Goal: Task Accomplishment & Management: Manage account settings

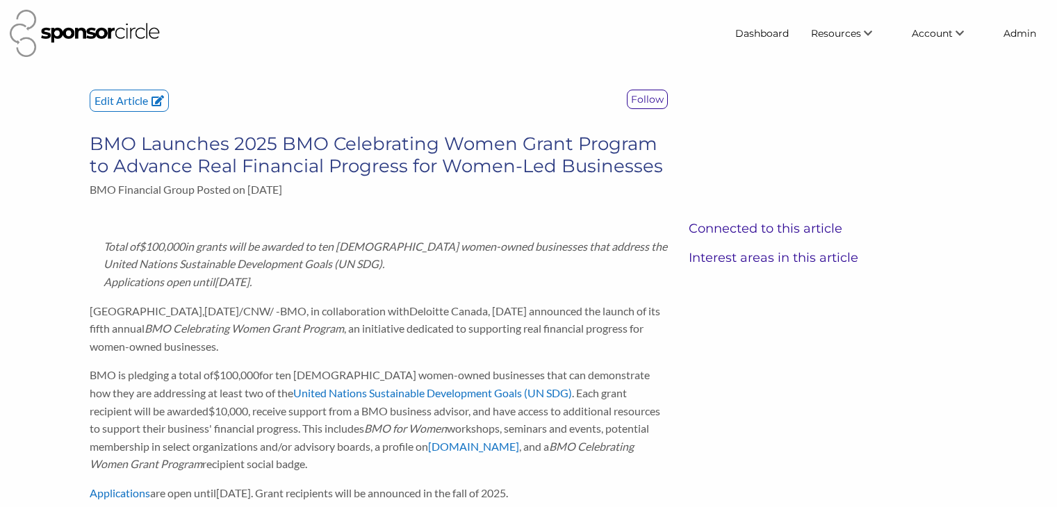
scroll to position [699, 0]
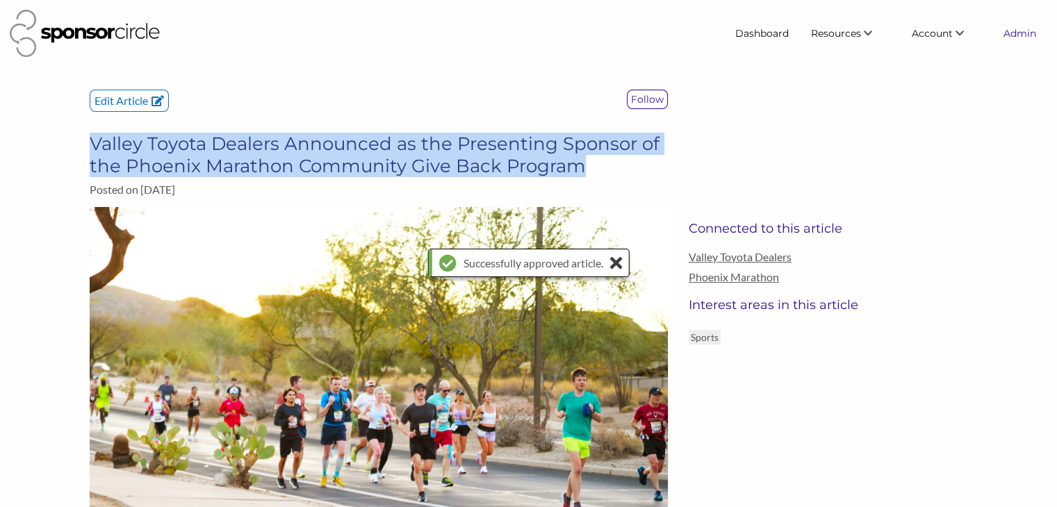
click at [1013, 38] on link "Admin" at bounding box center [1019, 33] width 55 height 25
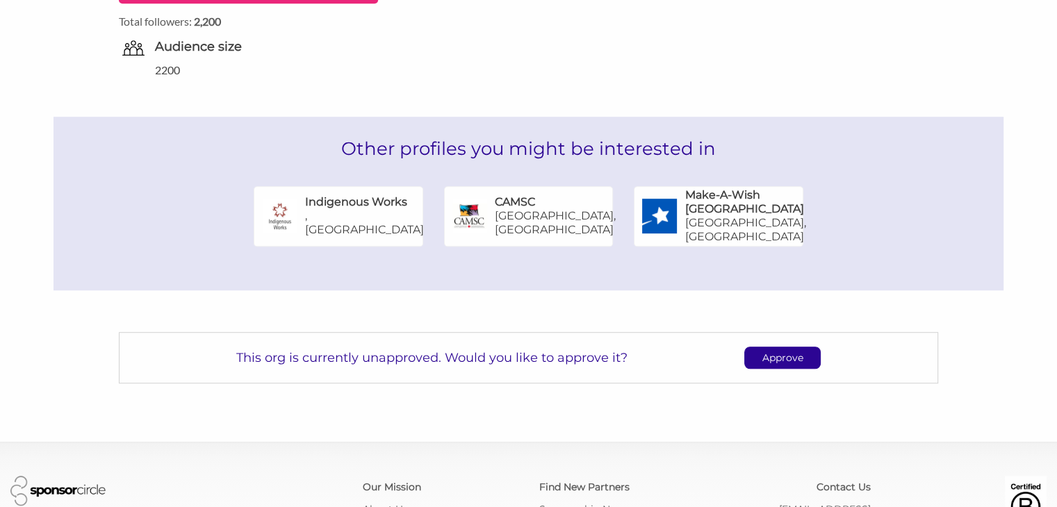
scroll to position [844, 0]
click at [786, 360] on p "Approve" at bounding box center [782, 357] width 75 height 21
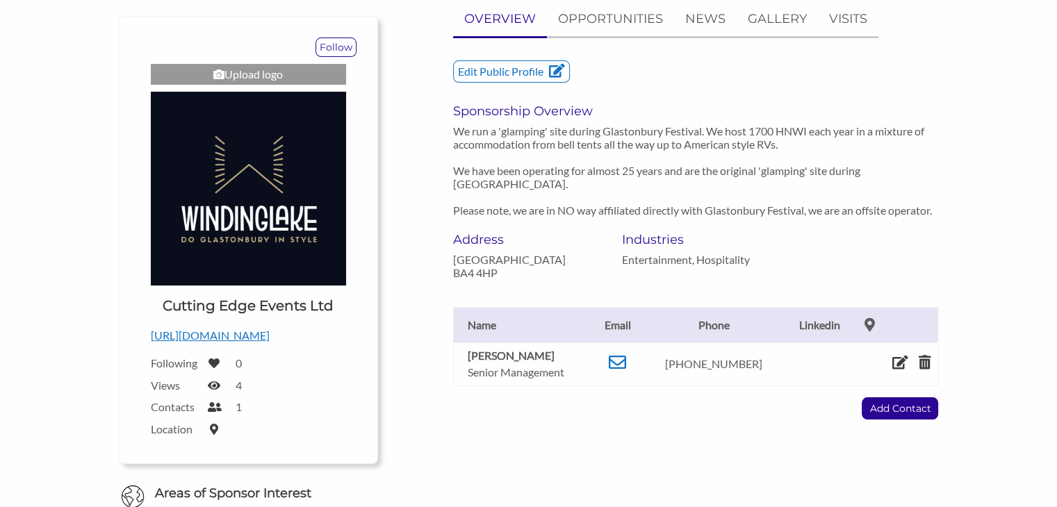
scroll to position [0, 0]
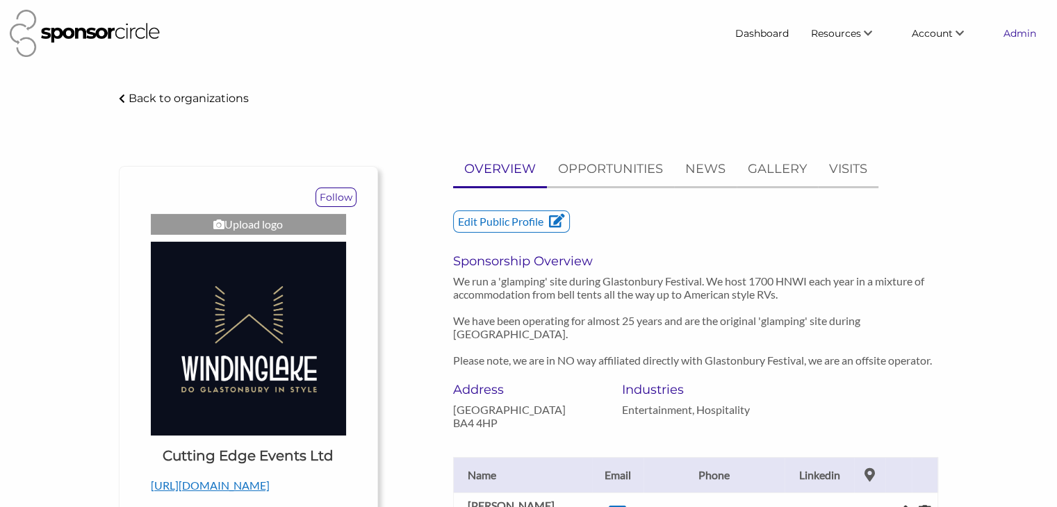
click at [1004, 32] on link "Admin" at bounding box center [1019, 33] width 55 height 25
